Goal: Task Accomplishment & Management: Use online tool/utility

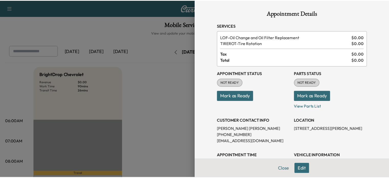
scroll to position [100, 0]
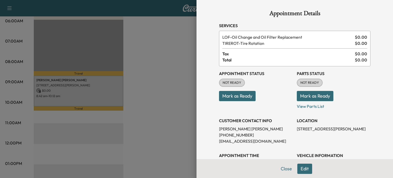
click at [178, 75] on div at bounding box center [196, 89] width 393 height 178
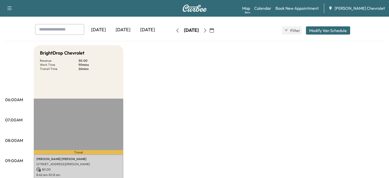
scroll to position [19, 0]
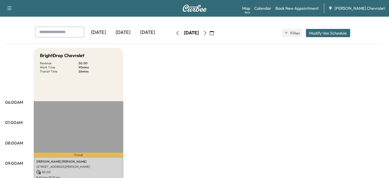
click at [173, 34] on button "button" at bounding box center [177, 33] width 9 height 8
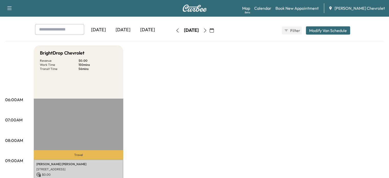
scroll to position [11, 0]
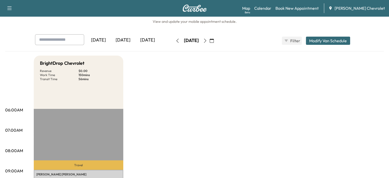
click at [173, 36] on div "[DATE] September 2025 S M T W T F S 31 1 2 3 4 5 6 7 8 9 10 11 12 13 14 15 16 1…" at bounding box center [194, 40] width 43 height 16
click at [173, 44] on button "button" at bounding box center [177, 41] width 9 height 8
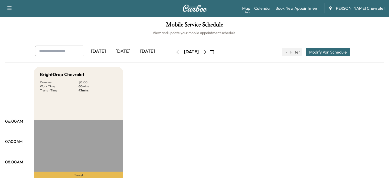
click at [207, 51] on icon "button" at bounding box center [205, 52] width 4 height 4
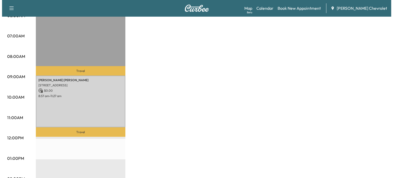
scroll to position [106, 0]
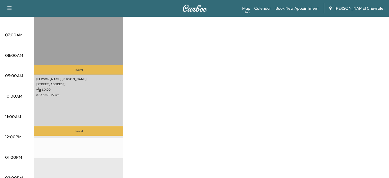
click at [120, 102] on div "[PERSON_NAME] [STREET_ADDRESS] $ 0.00 8:57 am - 11:27 am" at bounding box center [79, 100] width 90 height 52
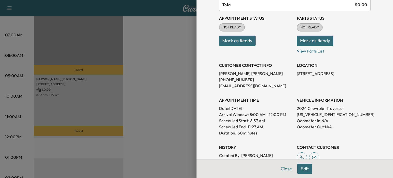
scroll to position [0, 0]
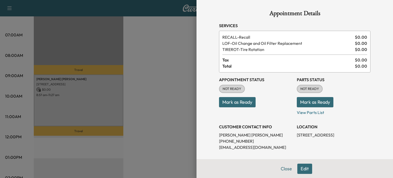
click at [239, 34] on div "RECALL - Recall $ 0.00 LOF - Oil Change and Oil Filter Replacement $ 0.00 TIRER…" at bounding box center [294, 52] width 151 height 42
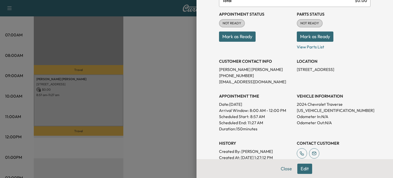
scroll to position [65, 0]
drag, startPoint x: 334, startPoint y: 110, endPoint x: 292, endPoint y: 111, distance: 41.9
click at [292, 111] on div "Appointment Status NOT READY Mark as Ready Parts Status NOT READY Mark as Ready…" at bounding box center [294, 83] width 151 height 153
copy p "[US_VEHICLE_IDENTIFICATION_NUMBER]"
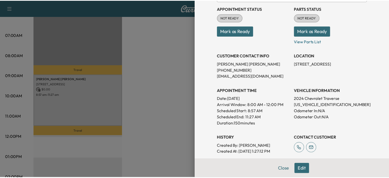
scroll to position [68, 0]
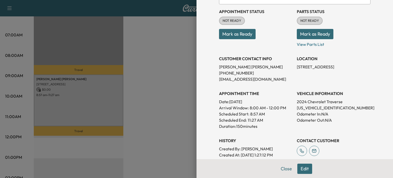
click at [164, 75] on div at bounding box center [196, 89] width 393 height 178
